Goal: Task Accomplishment & Management: Use online tool/utility

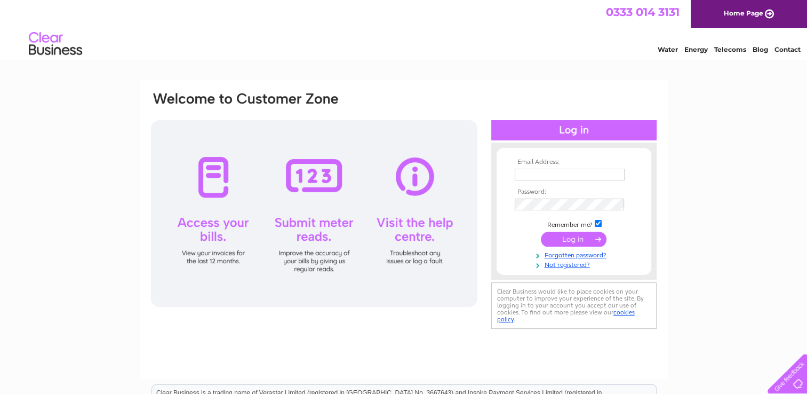
type input "sophie.morgan@killantringanfarms.com"
click at [581, 236] on input "submit" at bounding box center [574, 239] width 66 height 15
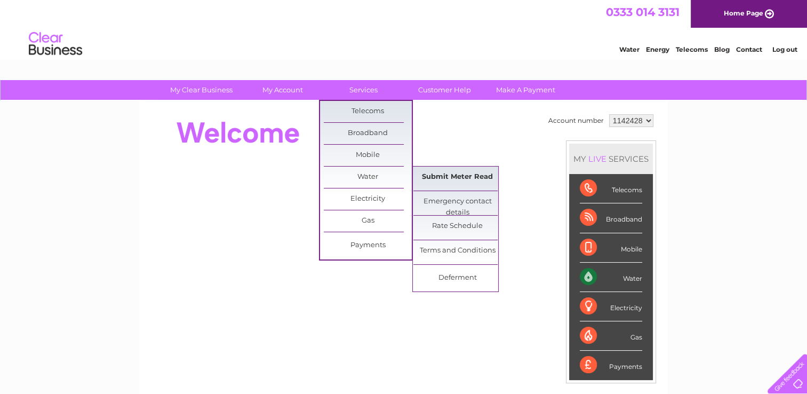
click at [444, 172] on link "Submit Meter Read" at bounding box center [457, 176] width 88 height 21
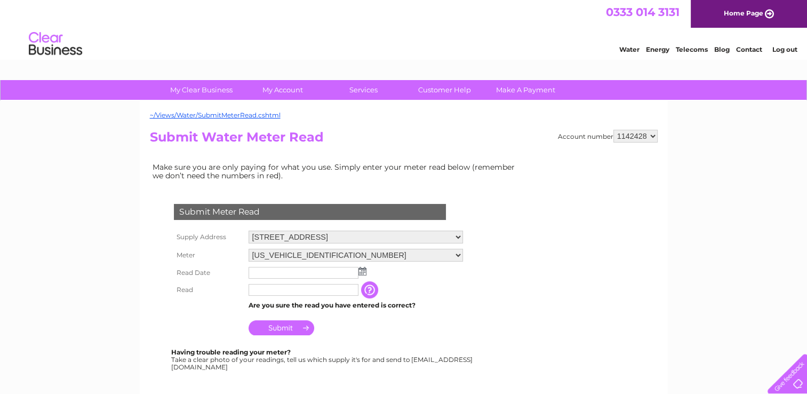
click at [395, 253] on select "[US_VEHICLE_IDENTIFICATION_NUMBER]" at bounding box center [356, 255] width 214 height 13
click at [418, 238] on select "[STREET_ADDRESS]" at bounding box center [356, 237] width 214 height 14
select select "532233"
click at [249, 230] on select "Dunskey Home Farm, Portpatrick, Stranraer, Wigtownshire, DG9 8TJ Dunskey Home F…" at bounding box center [356, 237] width 214 height 14
click at [109, 249] on div "My Clear Business Login Details My Details My Preferences Link Account My Accou…" at bounding box center [403, 397] width 807 height 634
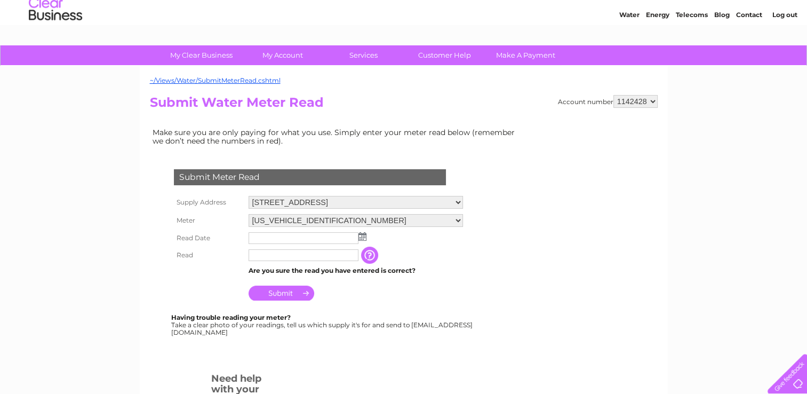
scroll to position [53, 0]
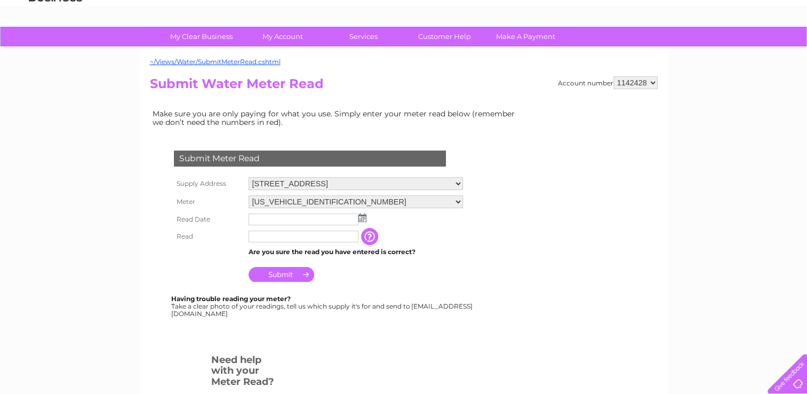
click at [364, 219] on img at bounding box center [362, 217] width 8 height 9
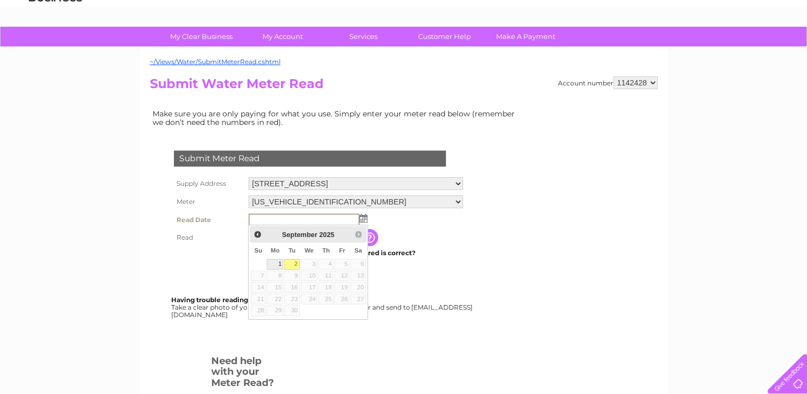
click at [277, 266] on link "1" at bounding box center [275, 264] width 17 height 11
type input "2025/09/01"
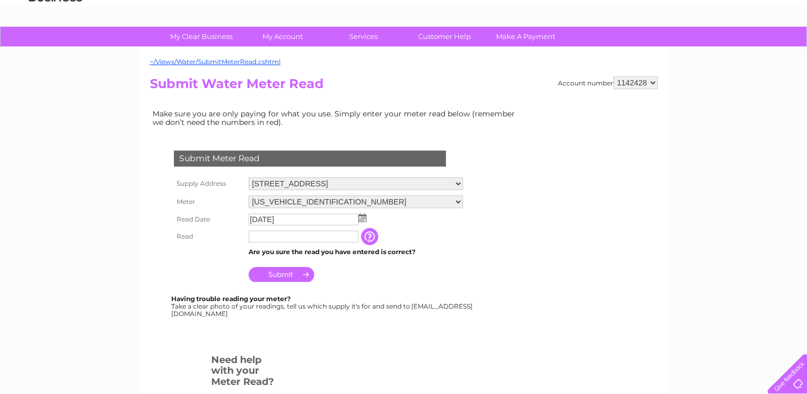
click at [286, 242] on td at bounding box center [303, 236] width 115 height 17
click at [291, 236] on input "text" at bounding box center [304, 236] width 110 height 12
type input "01429"
click at [373, 269] on td "Submit" at bounding box center [356, 273] width 221 height 26
click at [286, 270] on input "Submit" at bounding box center [282, 274] width 66 height 15
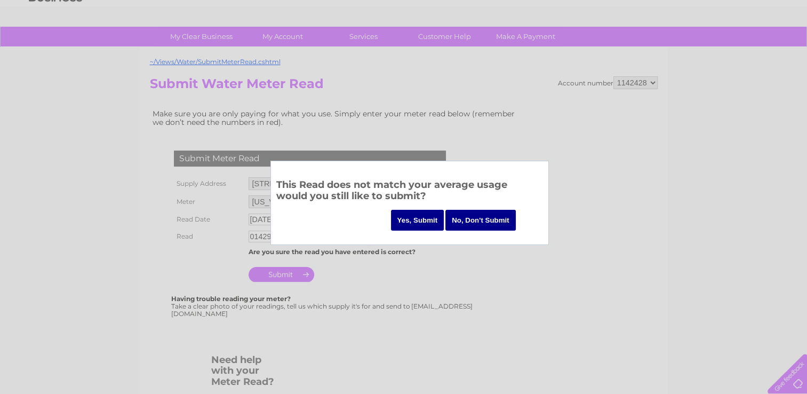
click at [408, 223] on input "Yes, Submit" at bounding box center [417, 220] width 53 height 21
